Goal: Information Seeking & Learning: Learn about a topic

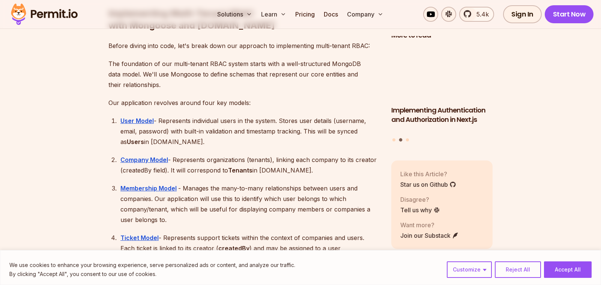
scroll to position [1450, 0]
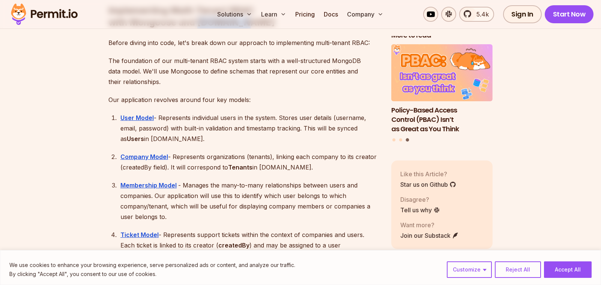
drag, startPoint x: 198, startPoint y: 34, endPoint x: 251, endPoint y: 34, distance: 52.9
click at [251, 29] on h2 "Implementing Multi-Tenant RBAC with Mongoose and Permit.io" at bounding box center [243, 1] width 271 height 54
copy h2 "Permit.io"
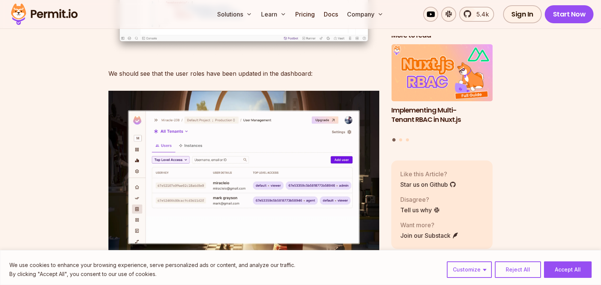
scroll to position [12433, 0]
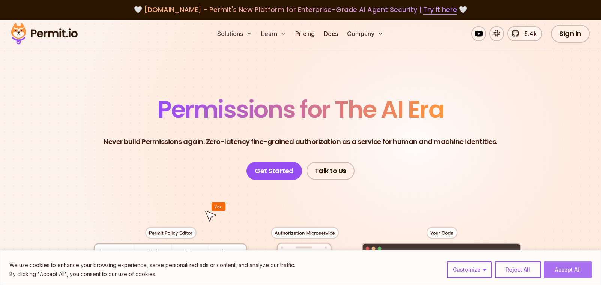
click at [564, 263] on button "Accept All" at bounding box center [568, 269] width 48 height 17
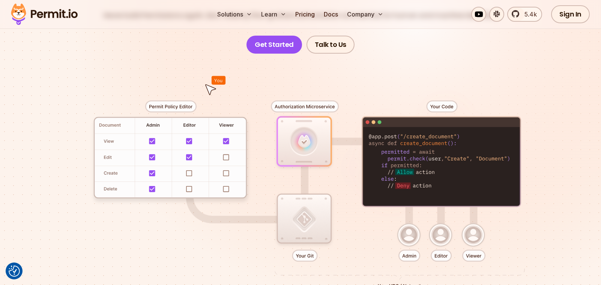
scroll to position [135, 0]
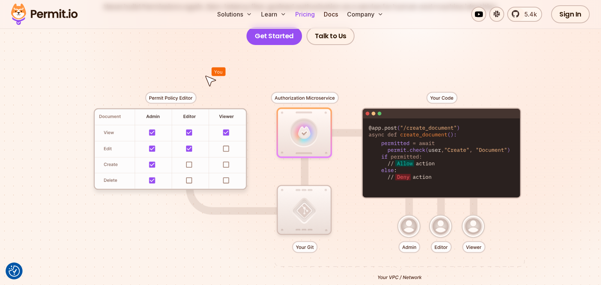
click at [297, 16] on link "Pricing" at bounding box center [305, 14] width 26 height 15
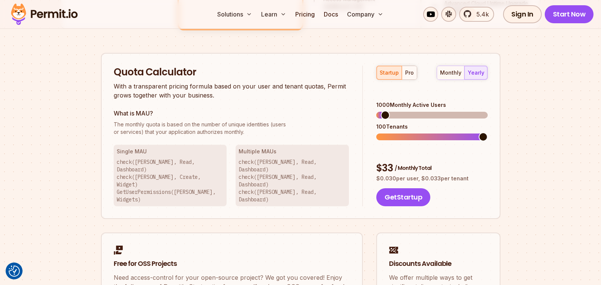
scroll to position [566, 0]
